Goal: Transaction & Acquisition: Purchase product/service

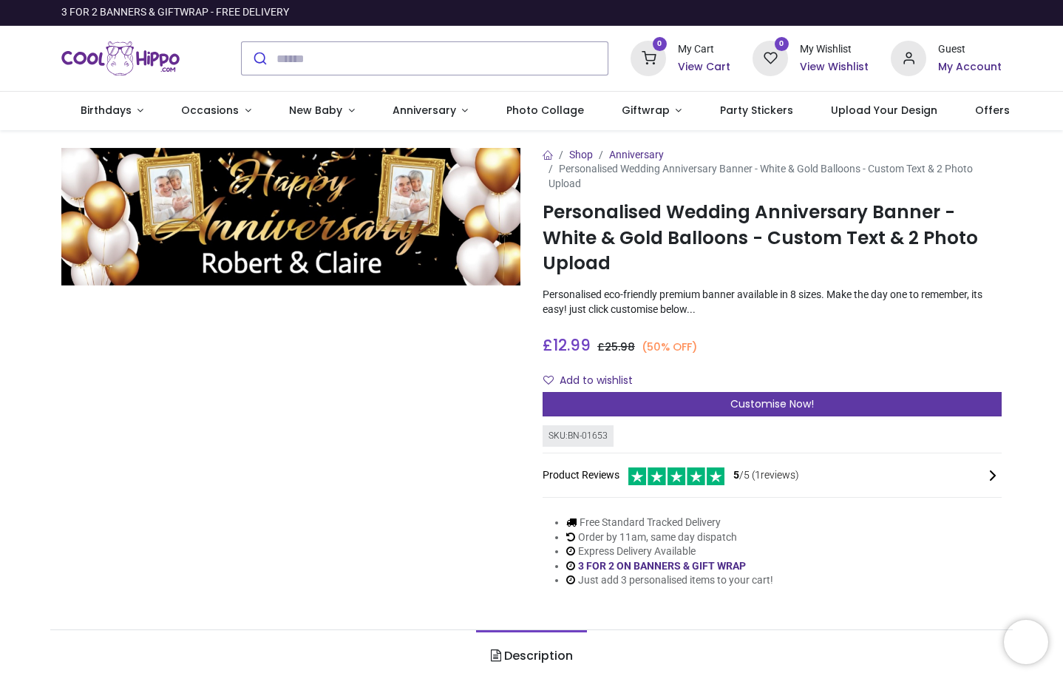
click at [789, 405] on span "Customise Now!" at bounding box center [772, 403] width 84 height 15
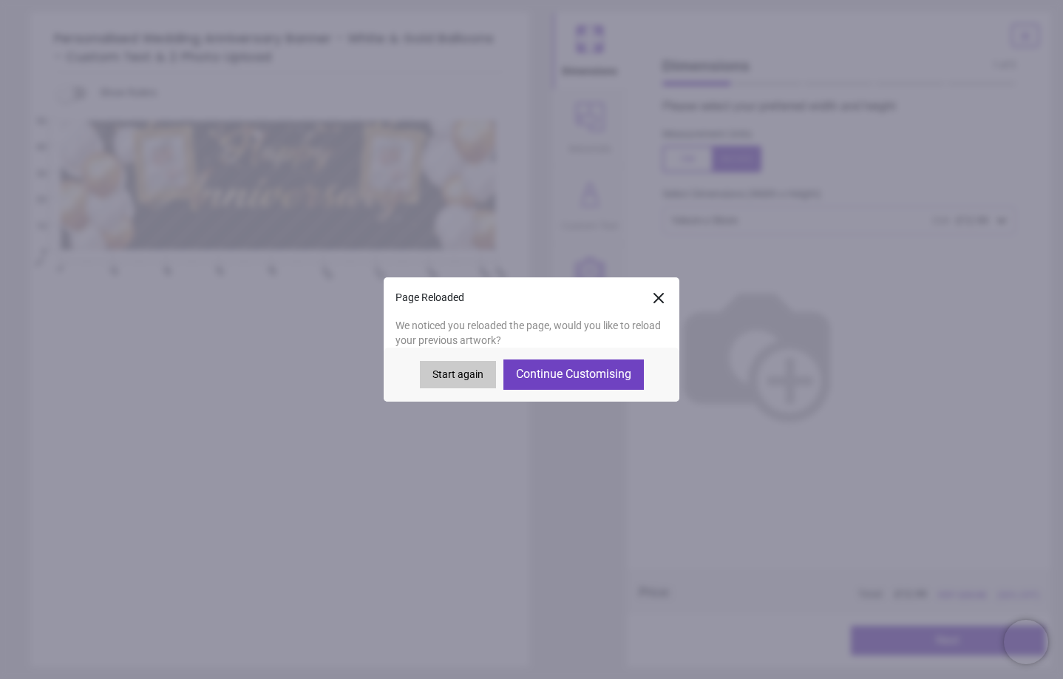
click at [450, 376] on button "Start again" at bounding box center [458, 375] width 76 height 28
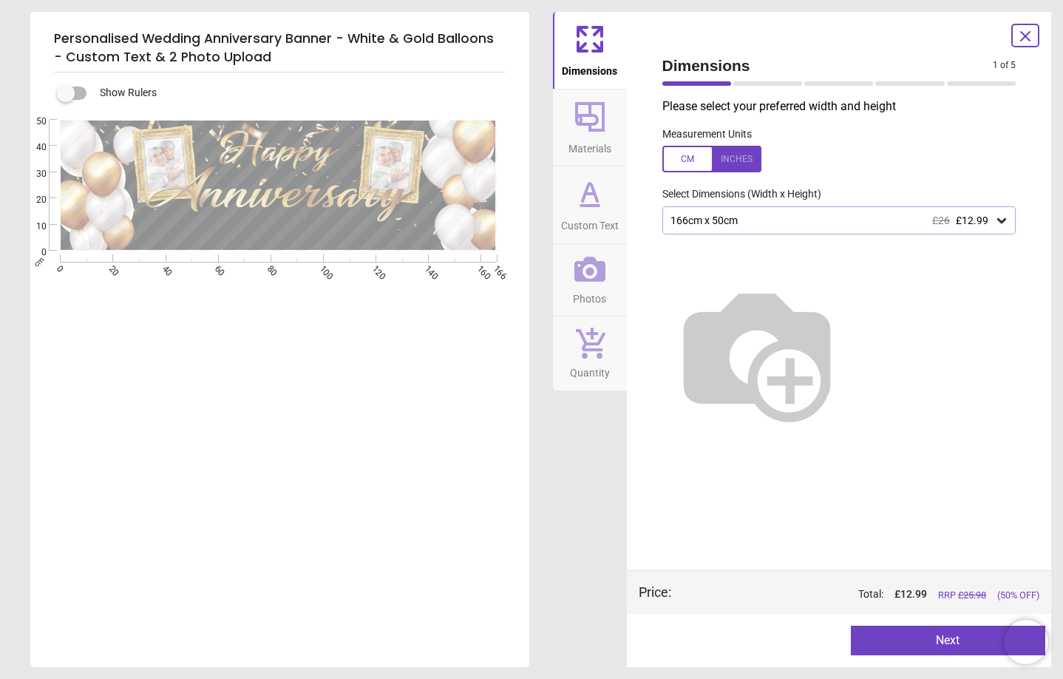
click at [721, 219] on div "166cm x 50cm £26 £12.99" at bounding box center [832, 220] width 326 height 13
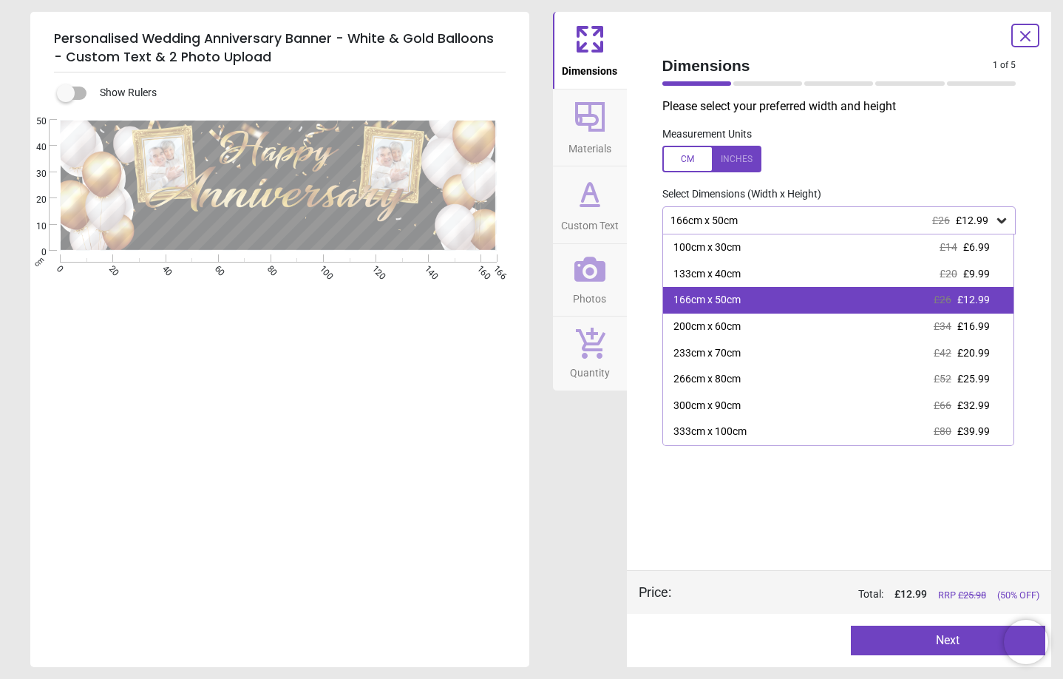
click at [751, 296] on div "166cm x 50cm £26 £12.99" at bounding box center [838, 300] width 351 height 27
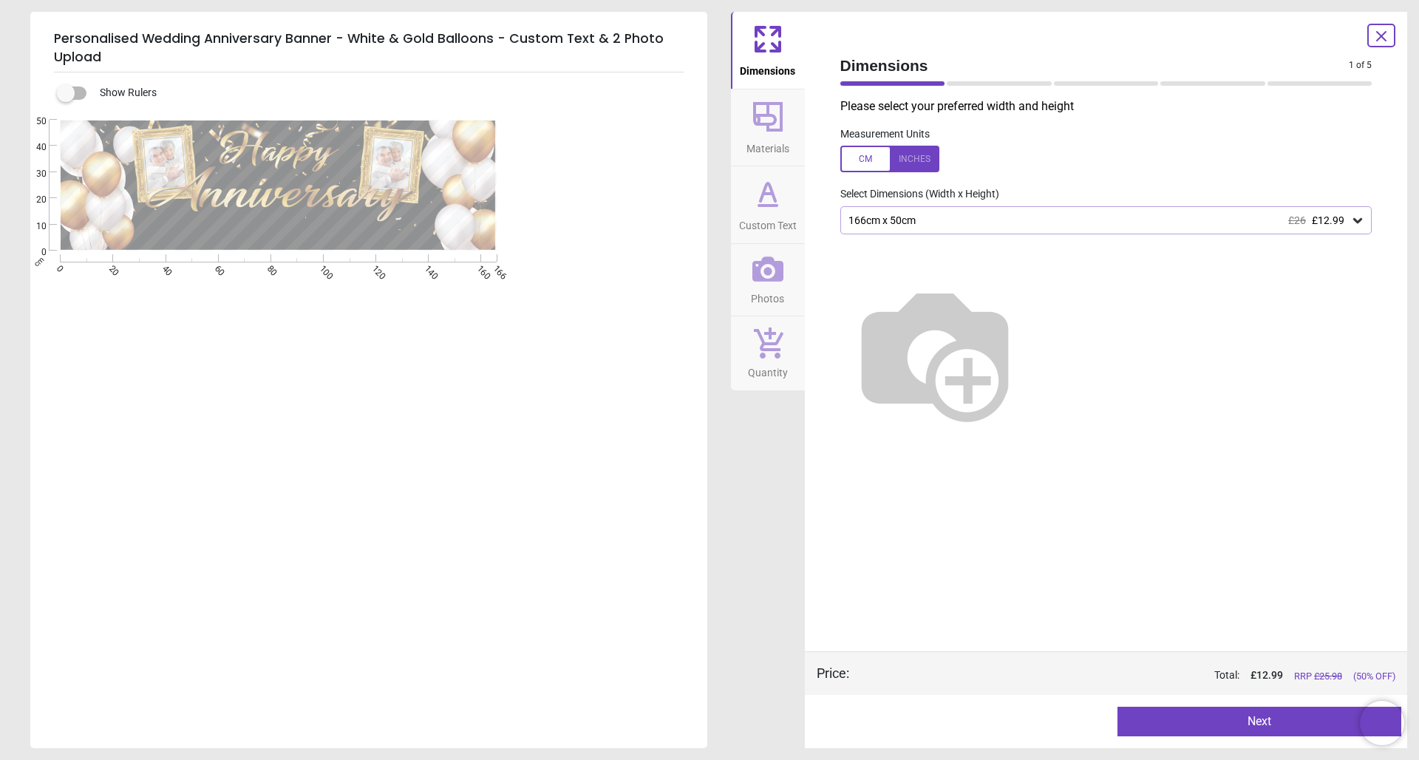
click at [1062, 678] on button "Next" at bounding box center [1260, 722] width 284 height 30
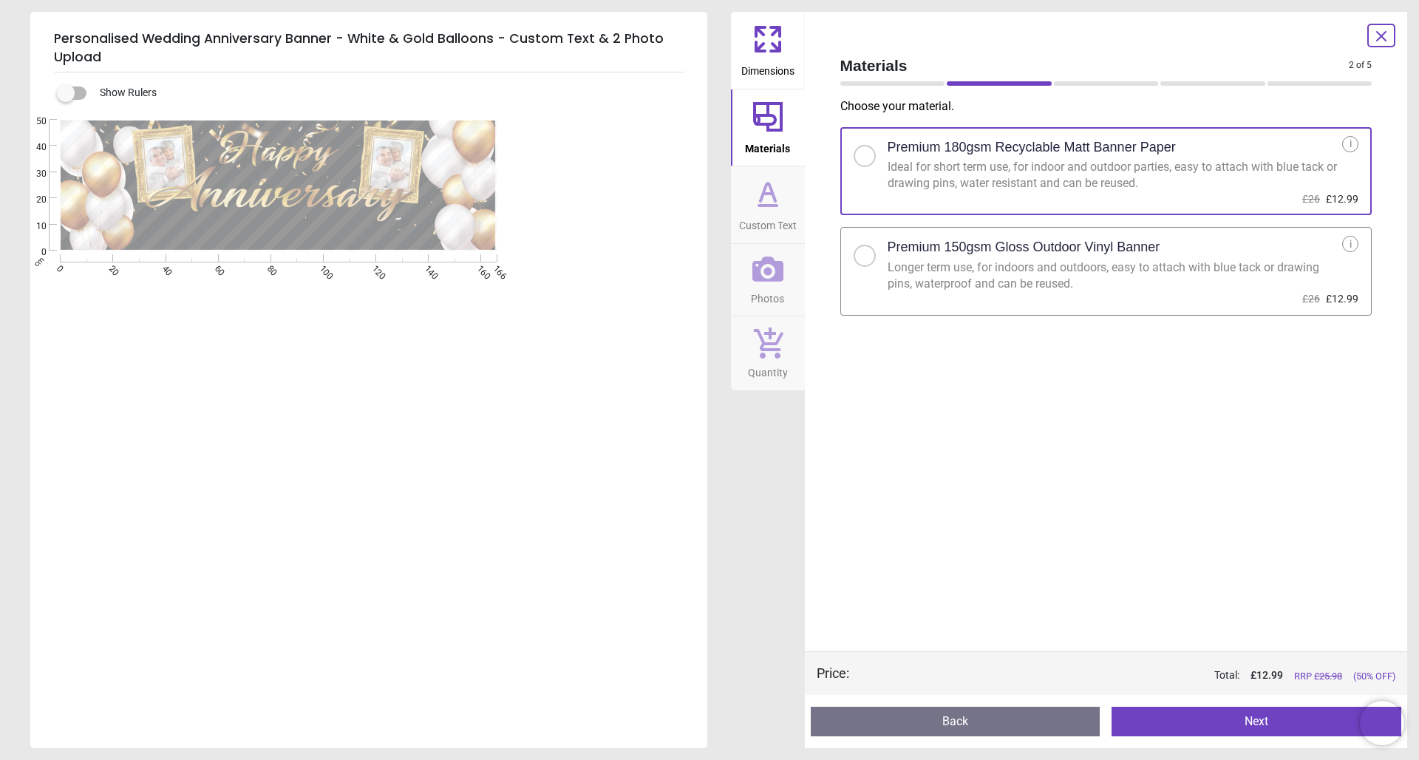
click at [1062, 678] on button "Next" at bounding box center [1257, 722] width 290 height 30
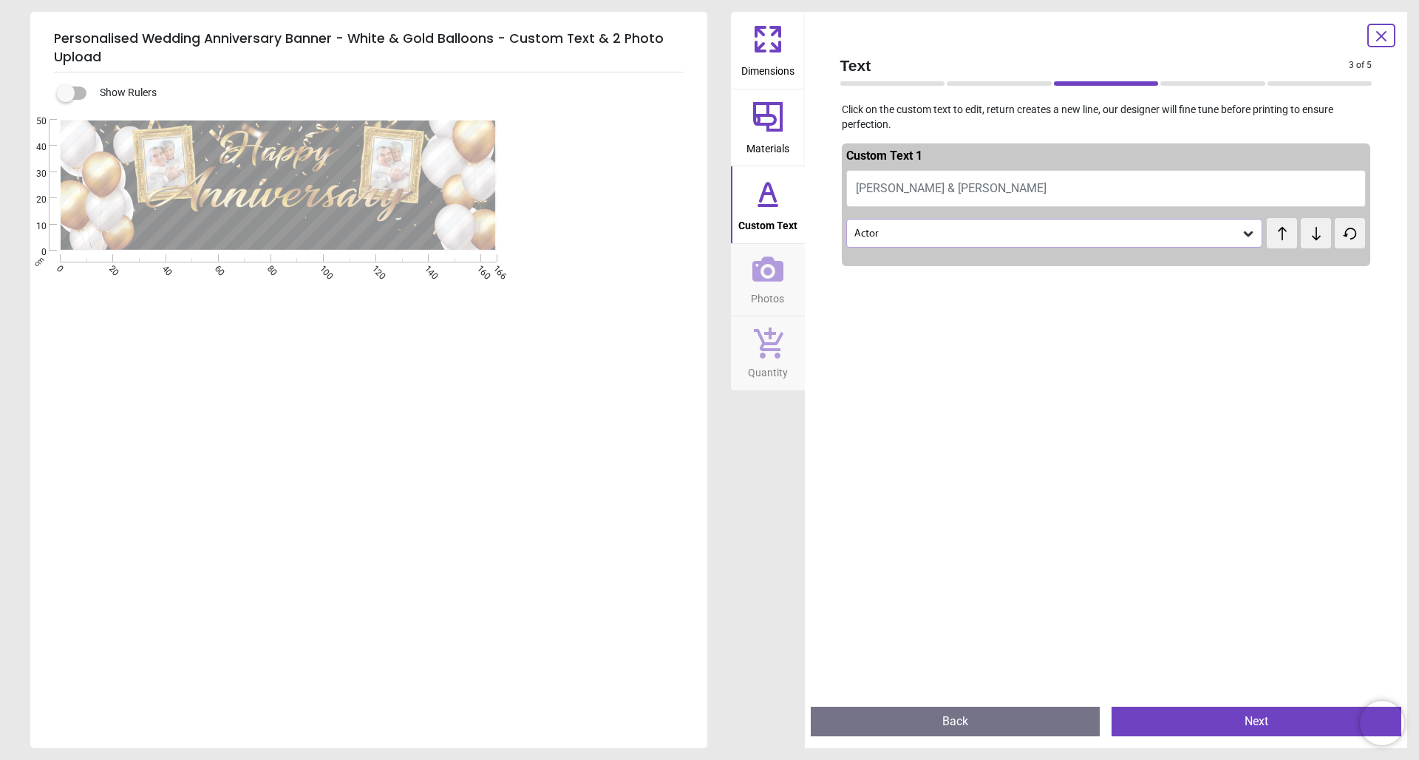
click at [340, 225] on textarea at bounding box center [279, 229] width 292 height 27
type textarea "**********"
click at [1062, 678] on button "Next" at bounding box center [1257, 722] width 290 height 30
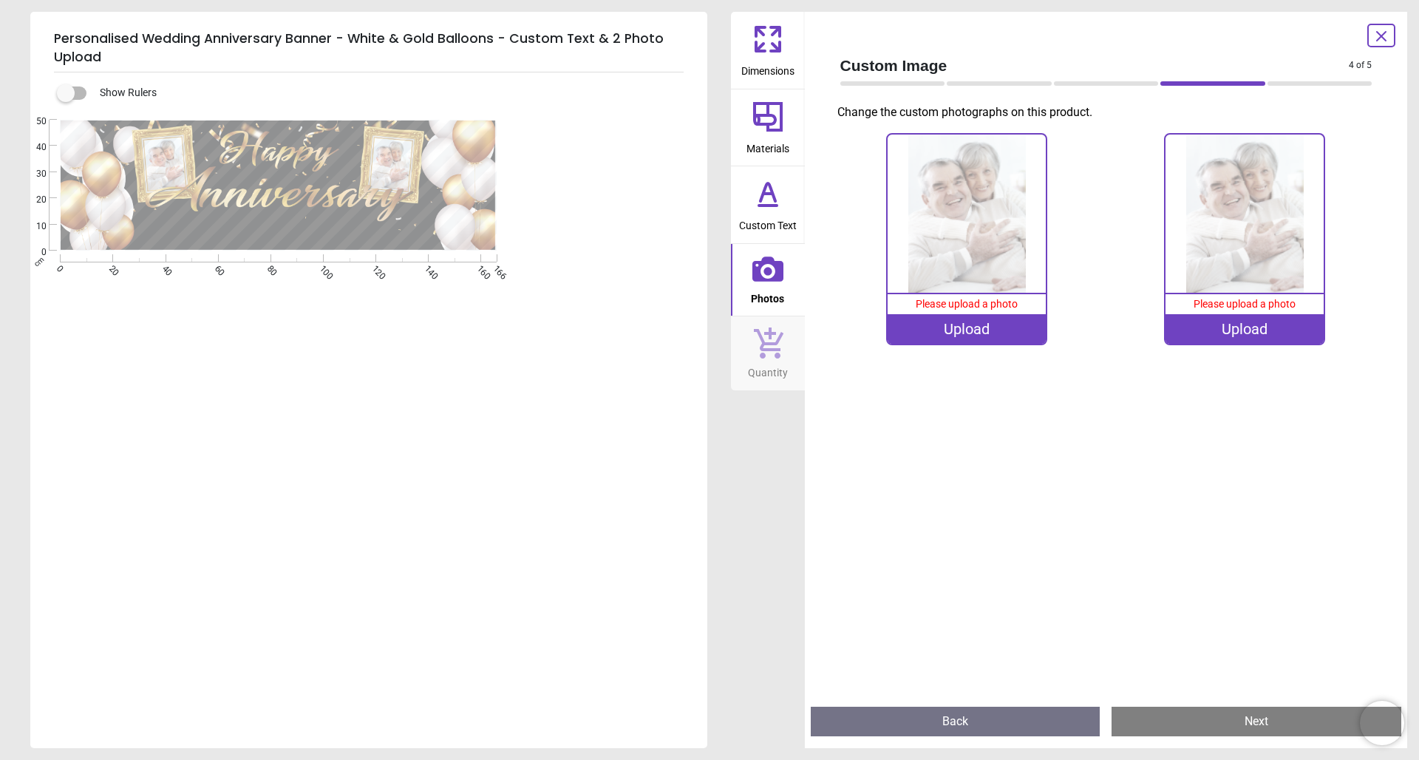
click at [979, 323] on div "Upload" at bounding box center [967, 329] width 158 height 30
click at [968, 322] on div "Upload" at bounding box center [967, 329] width 158 height 30
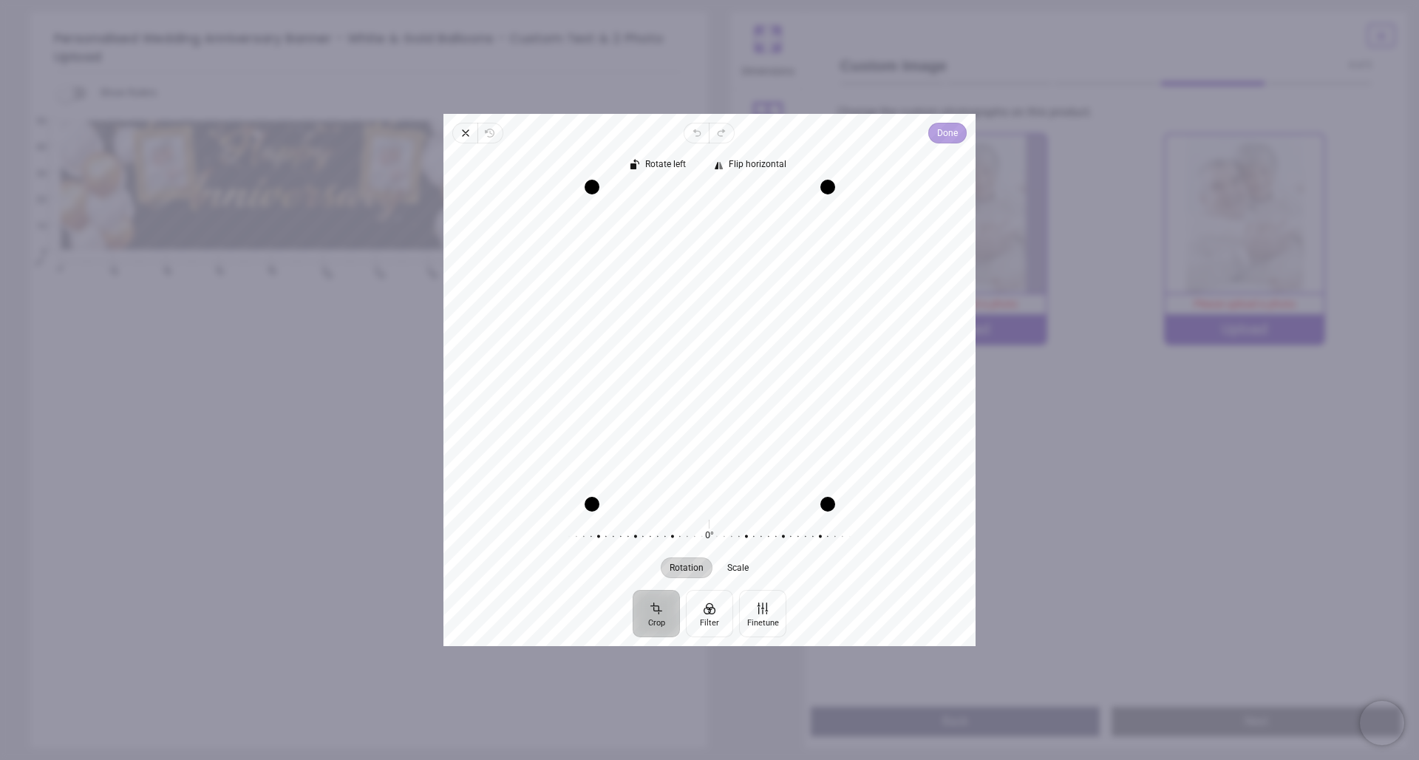
click at [947, 135] on span "Done" at bounding box center [947, 133] width 21 height 18
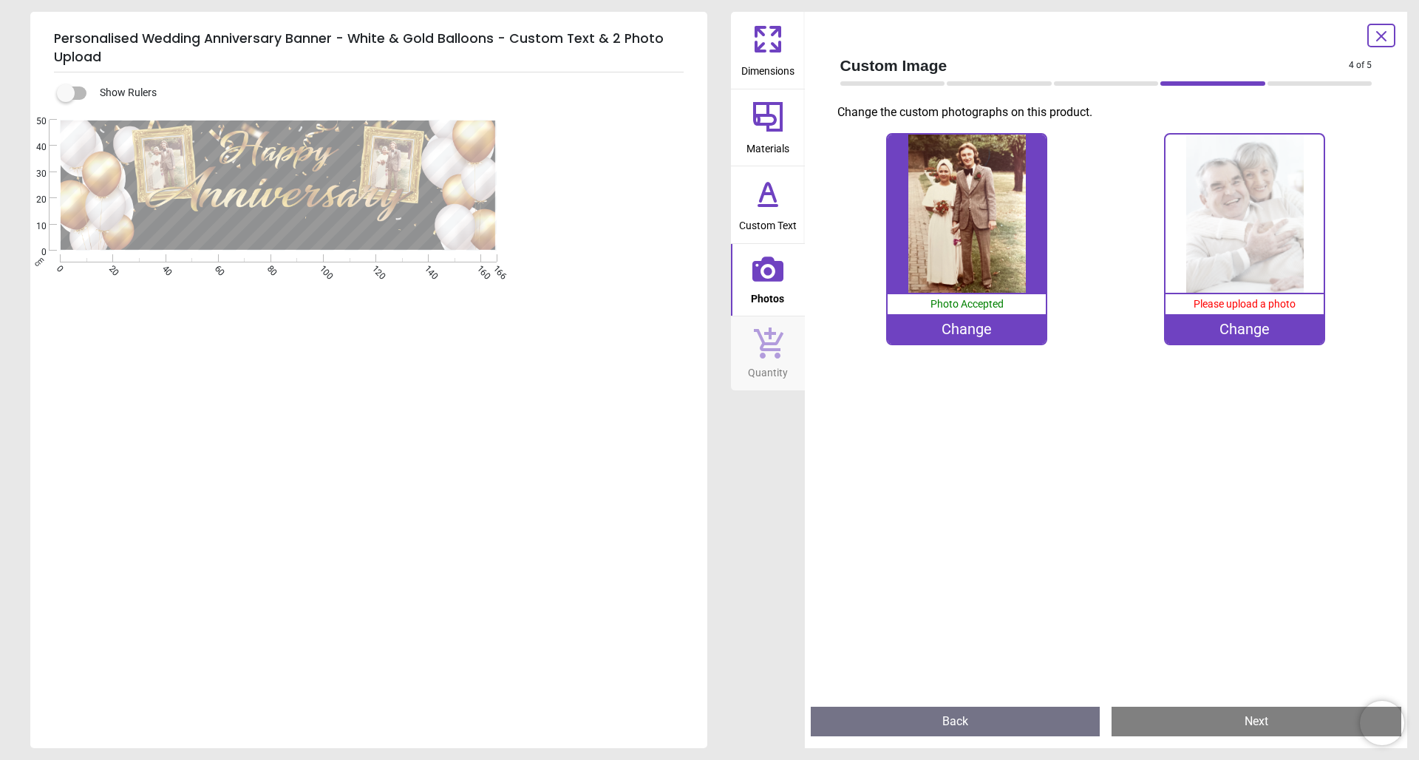
click at [1062, 334] on div "Change" at bounding box center [1245, 329] width 158 height 30
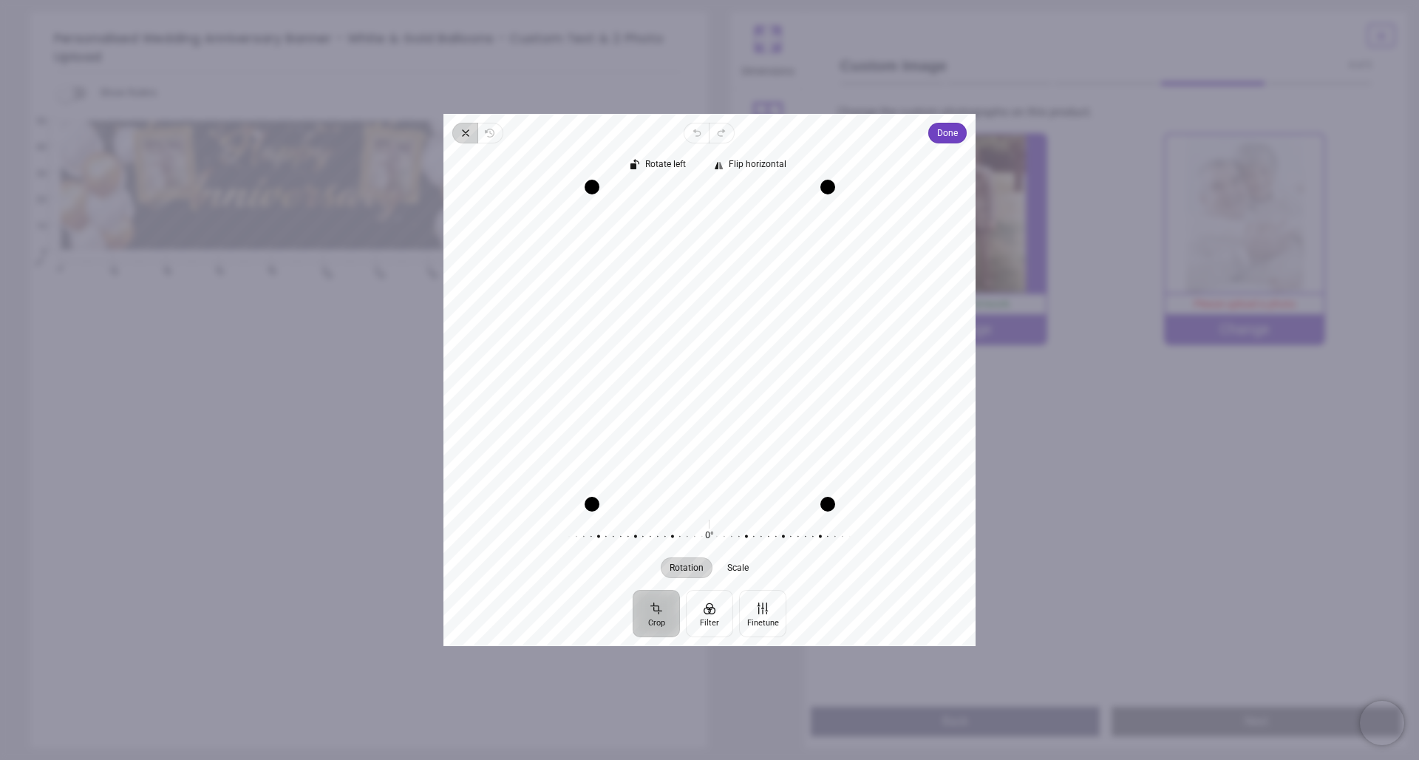
click at [458, 129] on span "Close" at bounding box center [464, 133] width 25 height 21
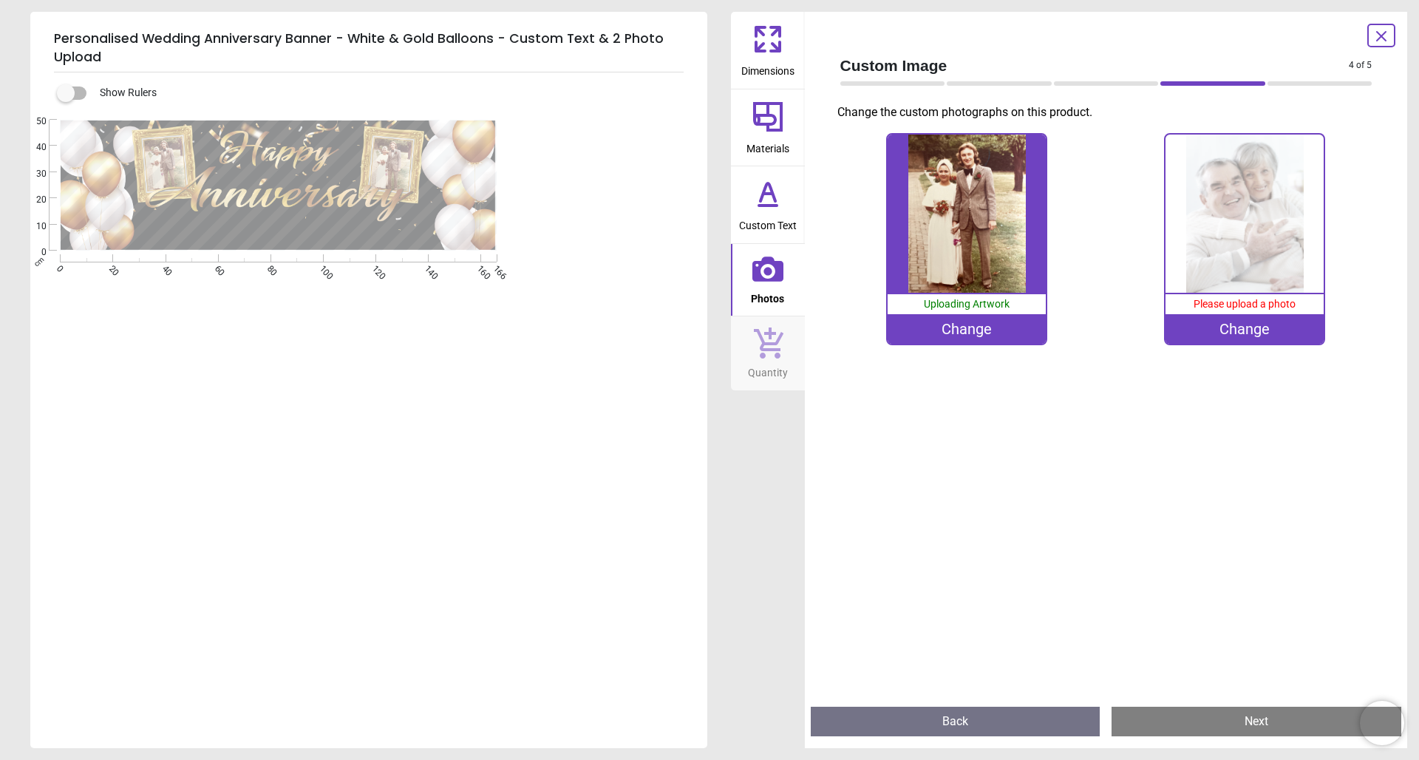
click at [1062, 336] on div "Change" at bounding box center [1245, 329] width 158 height 30
